Goal: Information Seeking & Learning: Learn about a topic

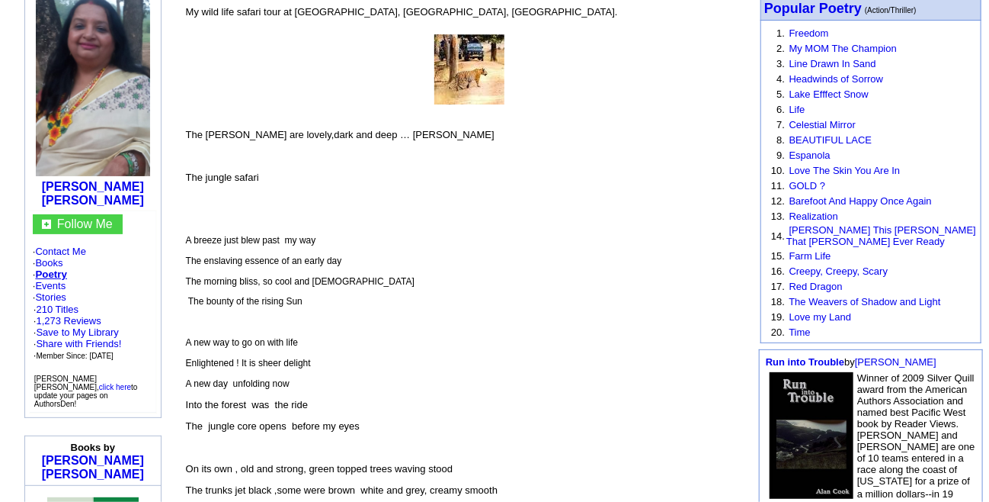
scroll to position [185, 0]
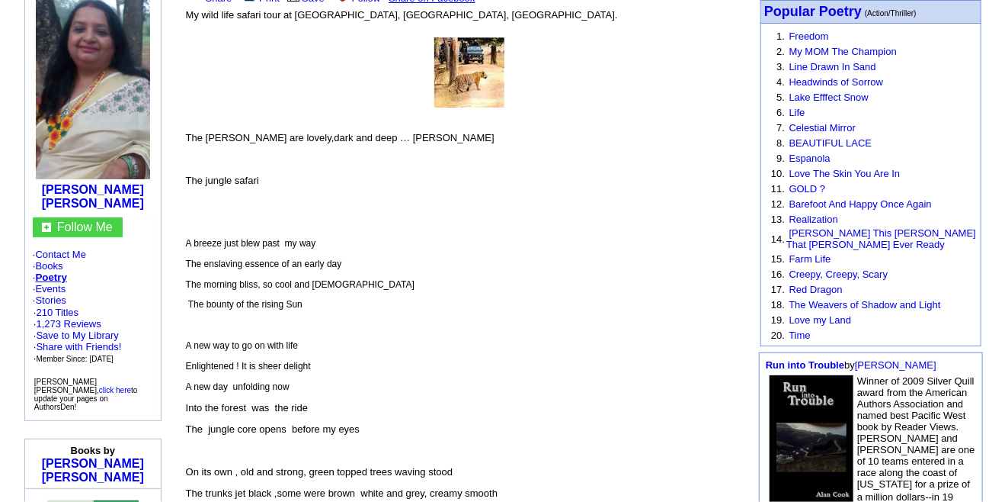
click at [424, 132] on p "The [PERSON_NAME] are lovely,dark and deep … [PERSON_NAME]" at bounding box center [469, 137] width 567 height 11
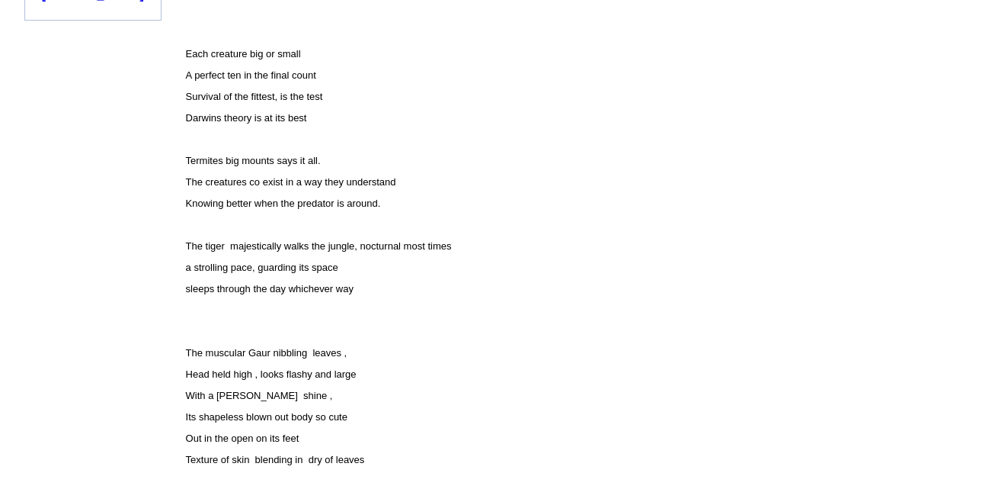
scroll to position [1134, 0]
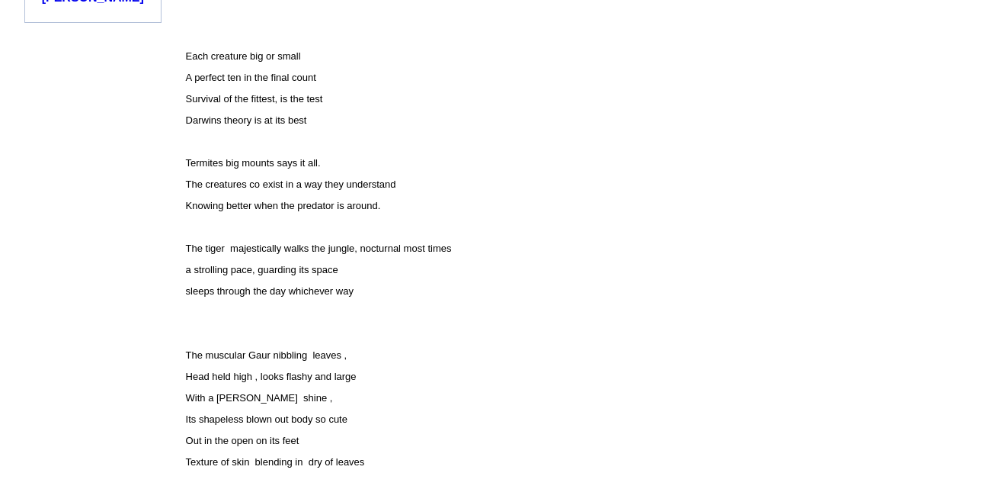
drag, startPoint x: 404, startPoint y: 284, endPoint x: 253, endPoint y: 243, distance: 156.4
drag, startPoint x: 253, startPoint y: 243, endPoint x: 503, endPoint y: 274, distance: 252.0
click at [503, 274] on font "The [PERSON_NAME] are lovely,dark and deep … [PERSON_NAME] The jungle safari A …" at bounding box center [469, 209] width 567 height 2095
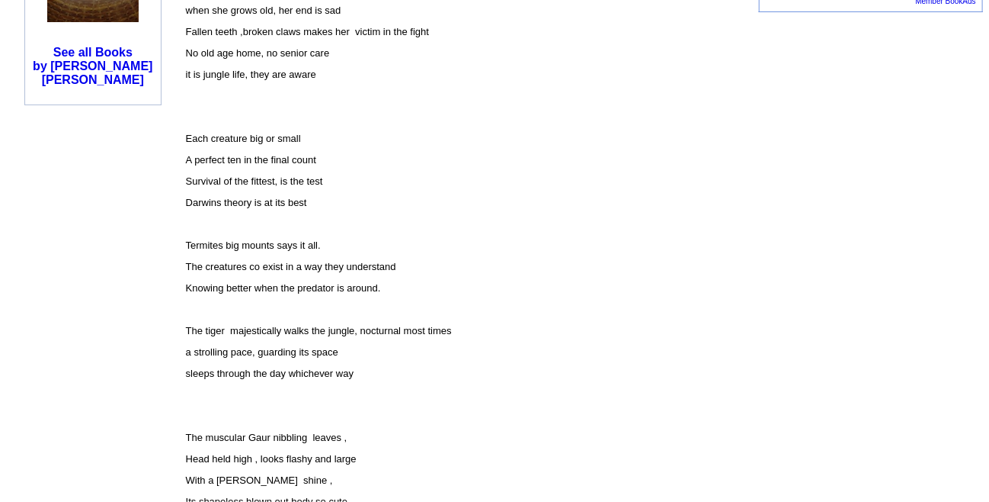
scroll to position [1053, 0]
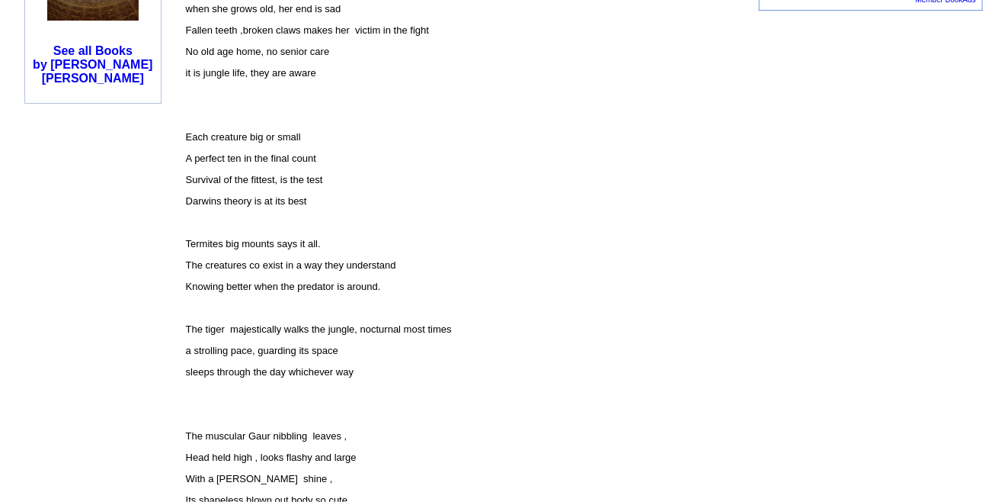
drag, startPoint x: 407, startPoint y: 364, endPoint x: 235, endPoint y: 316, distance: 178.6
click at [235, 316] on font "The [PERSON_NAME] are lovely,dark and deep … [PERSON_NAME] The jungle safari A …" at bounding box center [469, 289] width 567 height 2095
copy font "The tiger majestically walks the jungle, nocturnal most times a strolling pace,…"
click at [336, 179] on font "The [PERSON_NAME] are lovely,dark and deep … [PERSON_NAME] The jungle safari A …" at bounding box center [469, 289] width 567 height 2095
click at [369, 195] on p "Darwins theory is at its best" at bounding box center [469, 200] width 567 height 11
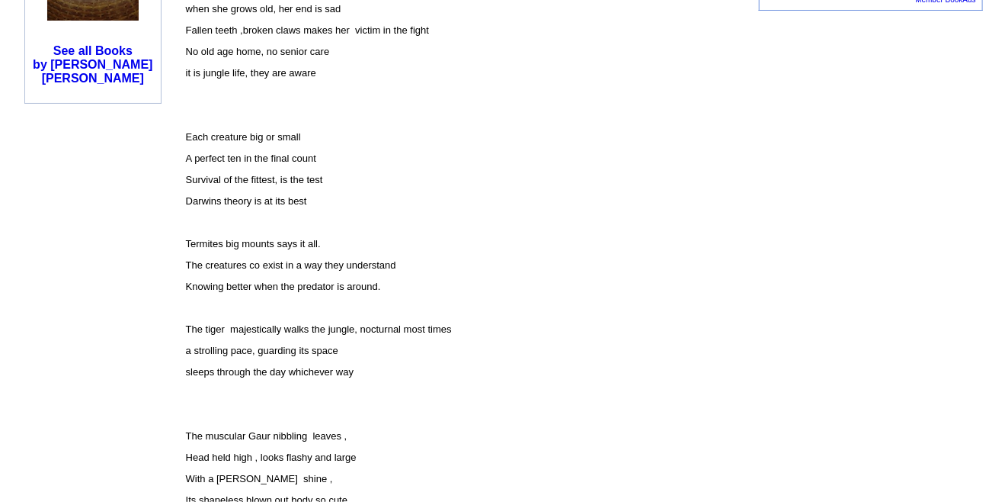
drag, startPoint x: 357, startPoint y: 193, endPoint x: 235, endPoint y: 126, distance: 139.9
click at [235, 126] on font "The [PERSON_NAME] are lovely,dark and deep … [PERSON_NAME] The jungle safari A …" at bounding box center [469, 289] width 567 height 2095
copy font "Each creature big or small A perfect ten in the final count Survival of the fit…"
click at [235, 131] on p "Each creature big or small" at bounding box center [469, 136] width 567 height 11
drag, startPoint x: 236, startPoint y: 127, endPoint x: 363, endPoint y: 191, distance: 141.5
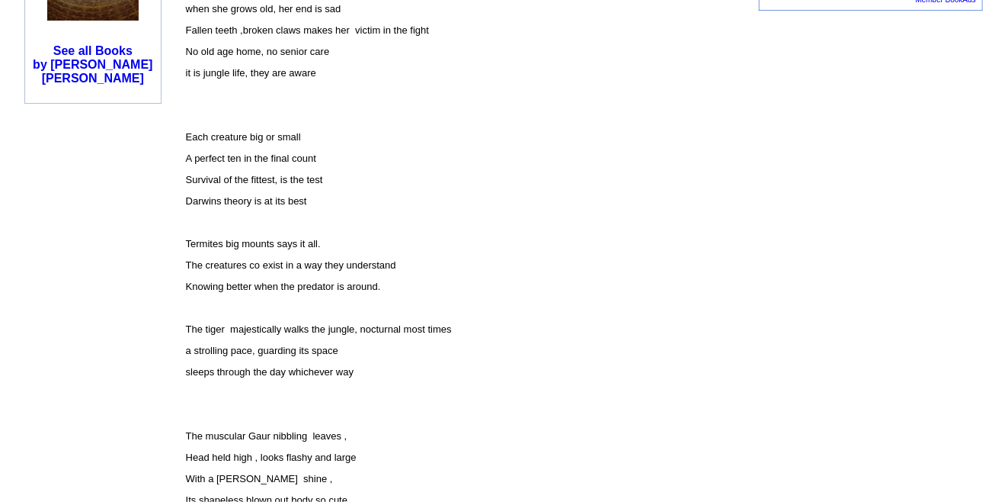
click at [363, 191] on font "The [PERSON_NAME] are lovely,dark and deep … [PERSON_NAME] The jungle safari A …" at bounding box center [469, 289] width 567 height 2095
copy font "Each creature big or small A perfect ten in the final count Survival of the fit…"
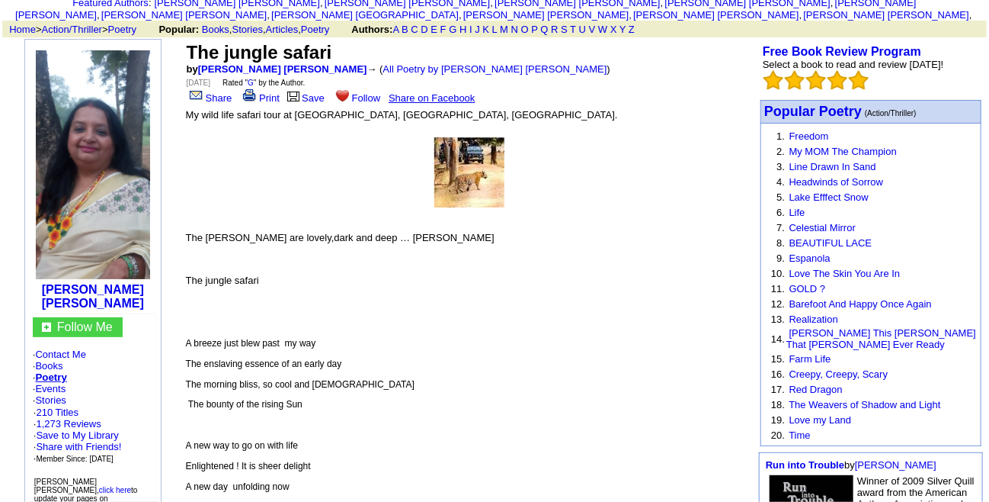
scroll to position [0, 0]
